Goal: Information Seeking & Learning: Learn about a topic

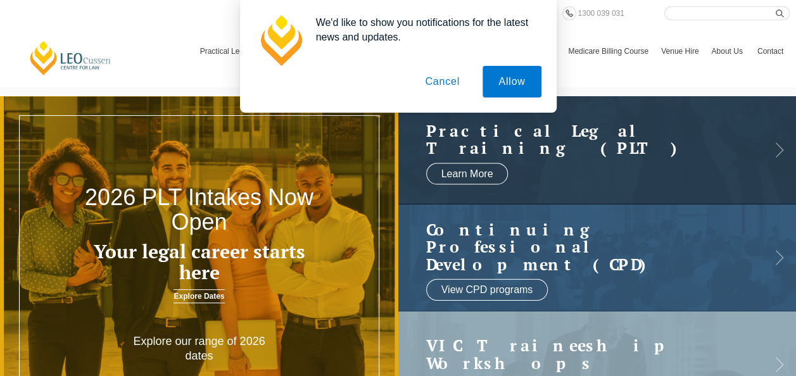
click at [441, 82] on button "Cancel" at bounding box center [442, 82] width 66 height 32
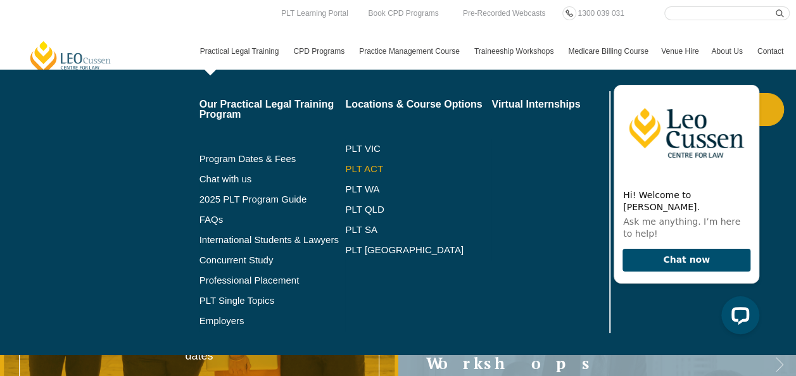
click at [377, 167] on link "PLT ACT" at bounding box center [418, 169] width 146 height 10
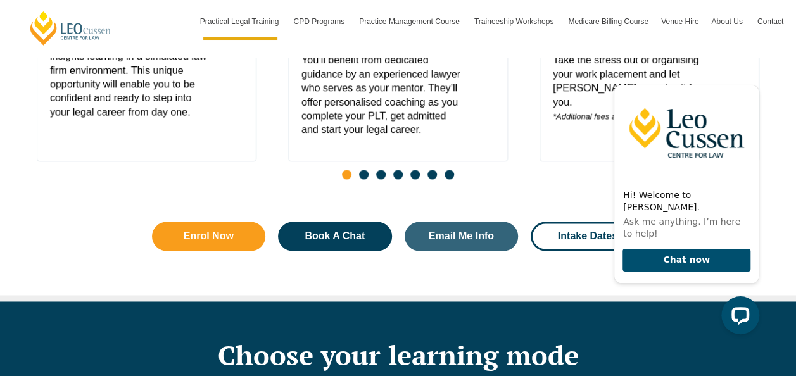
scroll to position [570, 0]
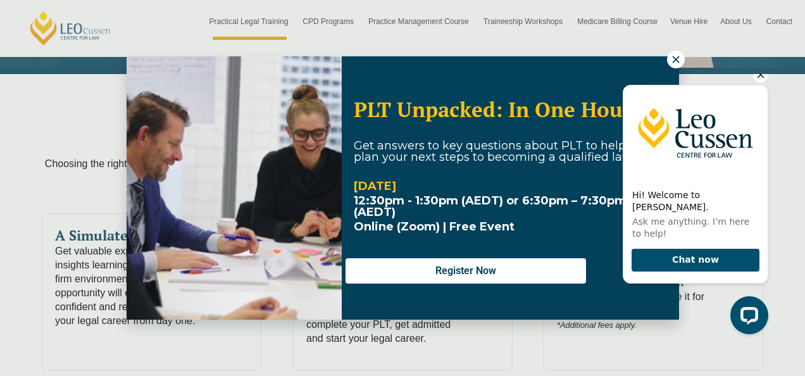
click at [761, 79] on icon "Hide greeting" at bounding box center [761, 75] width 7 height 7
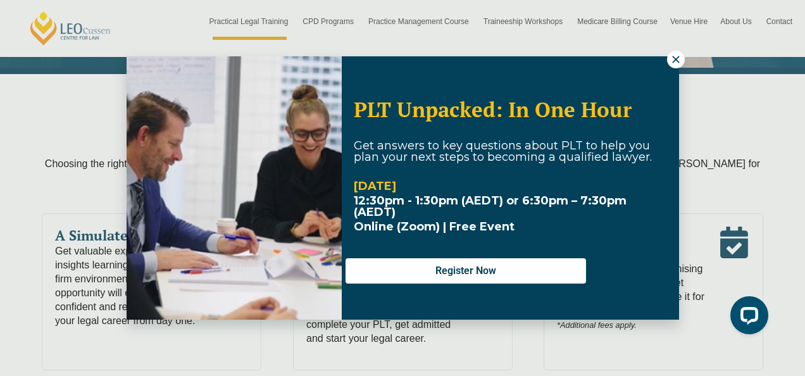
click at [684, 60] on button at bounding box center [676, 60] width 18 height 18
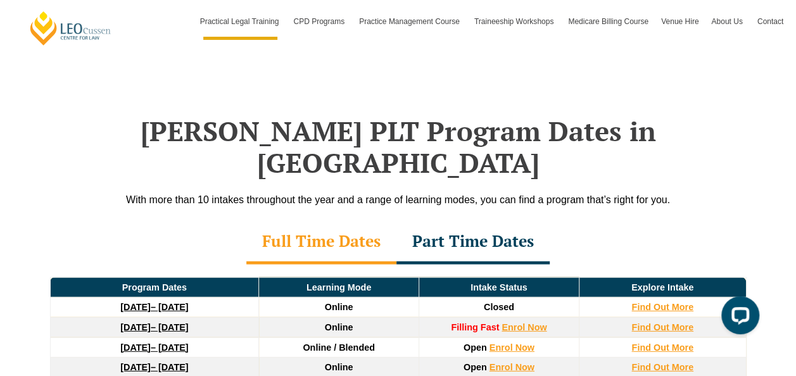
scroll to position [1710, 0]
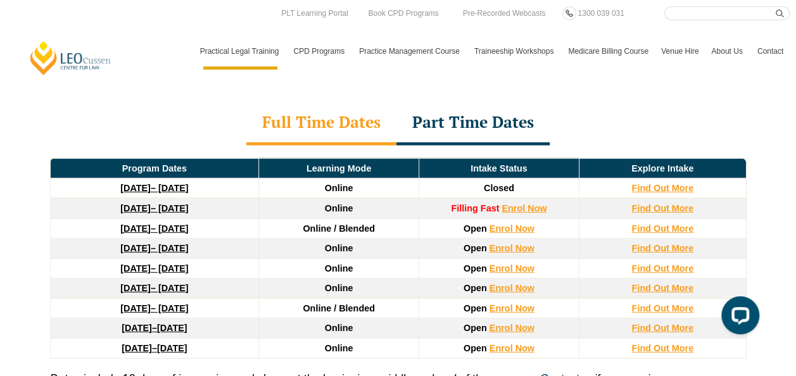
click at [188, 303] on link "3 August 2026 – 18 December 2026" at bounding box center [154, 308] width 68 height 10
